Goal: Navigation & Orientation: Find specific page/section

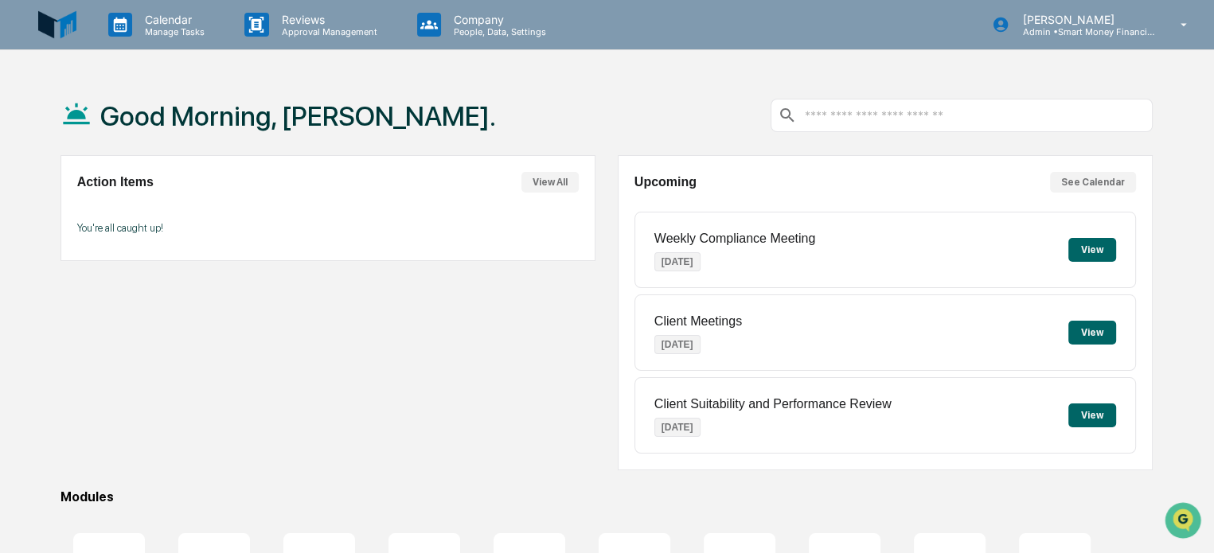
click at [153, 50] on div "Calendar Manage Tasks Reviews Approval Management Company People, Data, Setting…" at bounding box center [607, 385] width 1214 height 771
click at [156, 41] on div "Calendar Manage Tasks" at bounding box center [164, 24] width 136 height 49
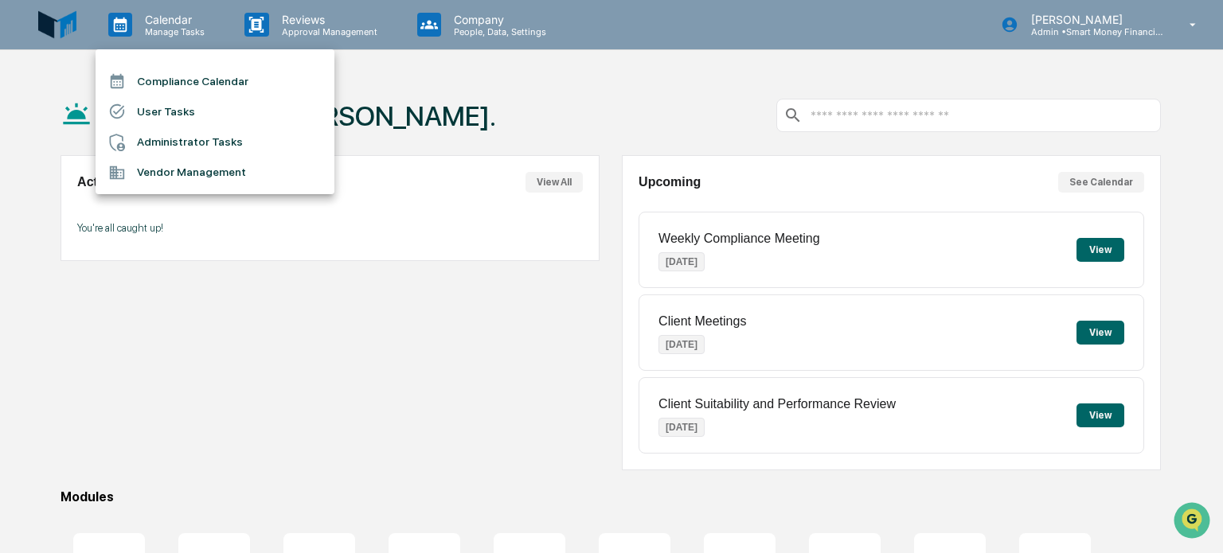
click at [226, 71] on li "Compliance Calendar" at bounding box center [215, 81] width 239 height 30
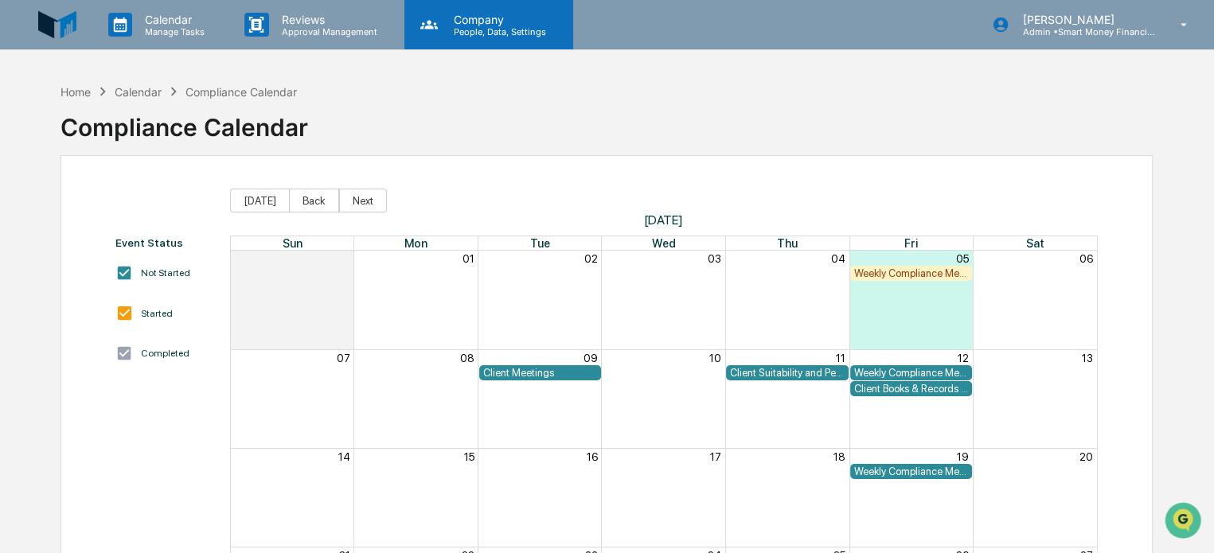
click at [490, 25] on p "Company" at bounding box center [497, 20] width 113 height 14
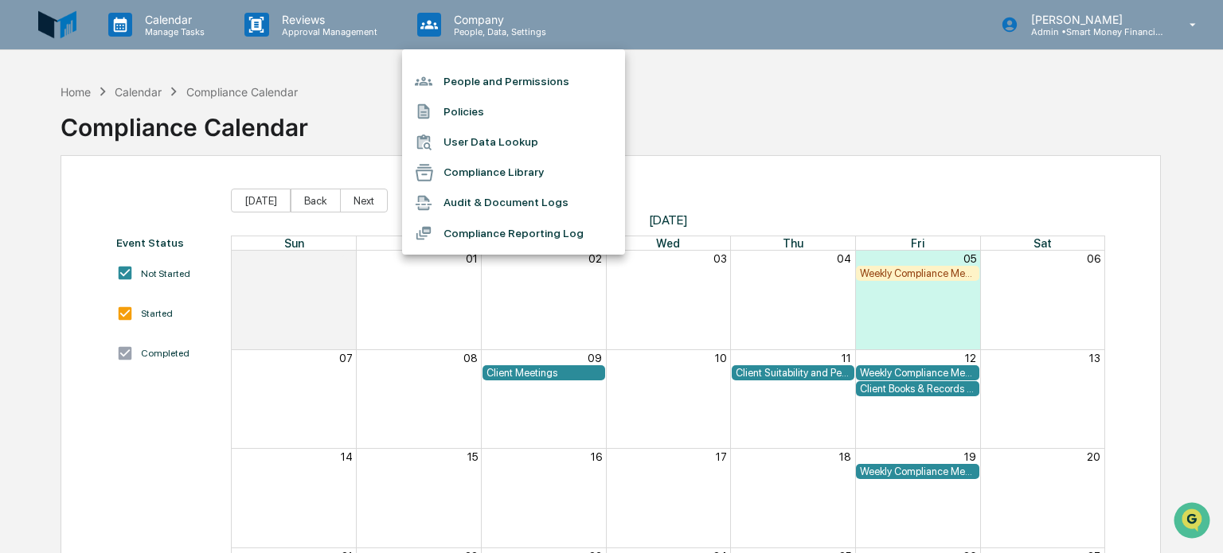
click at [704, 104] on div at bounding box center [611, 276] width 1223 height 553
